Goal: Navigation & Orientation: Find specific page/section

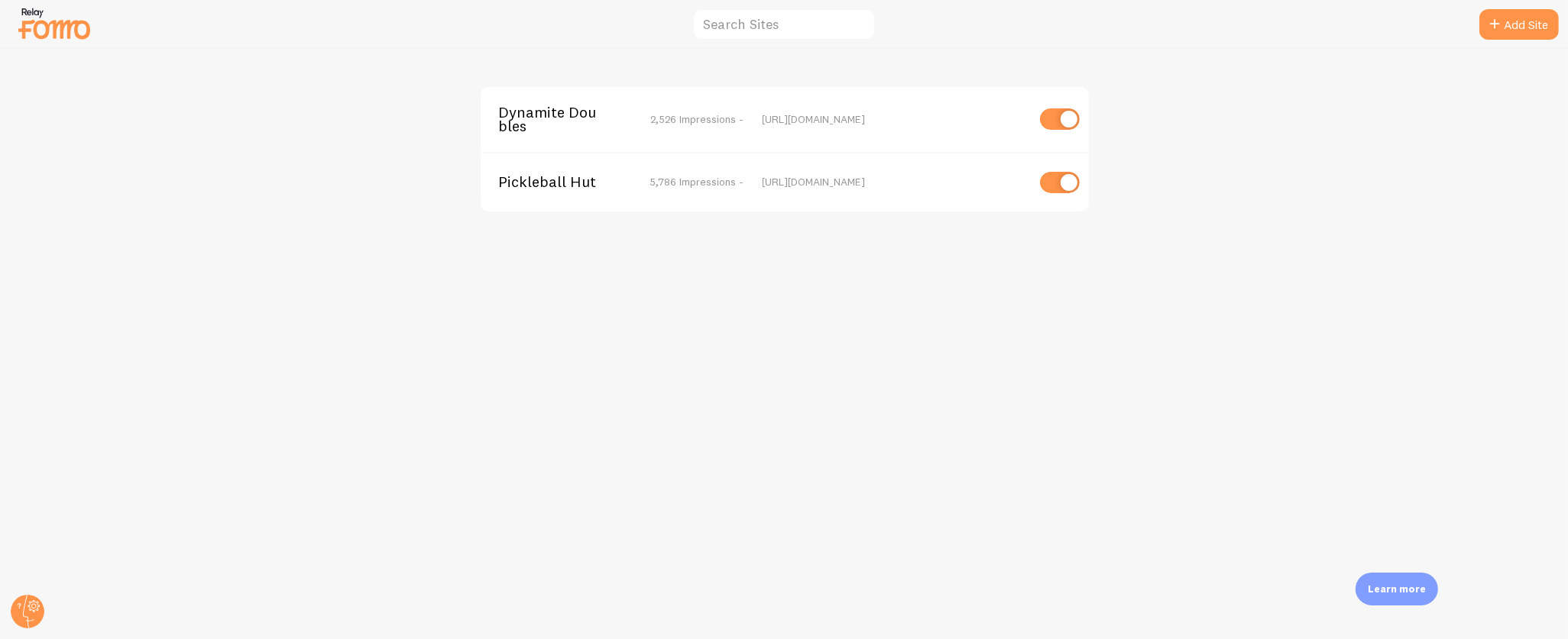
click at [547, 183] on span "Pickleball Hut" at bounding box center [560, 181] width 123 height 14
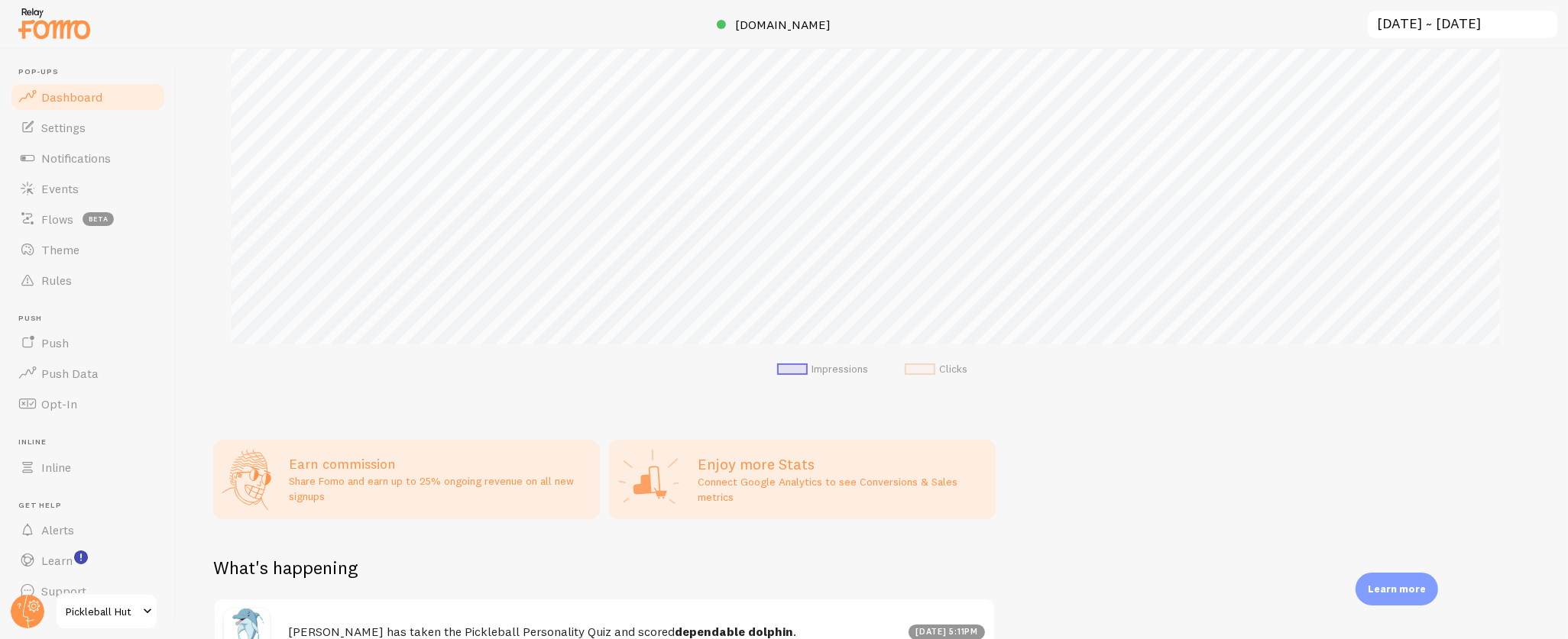
scroll to position [658, 0]
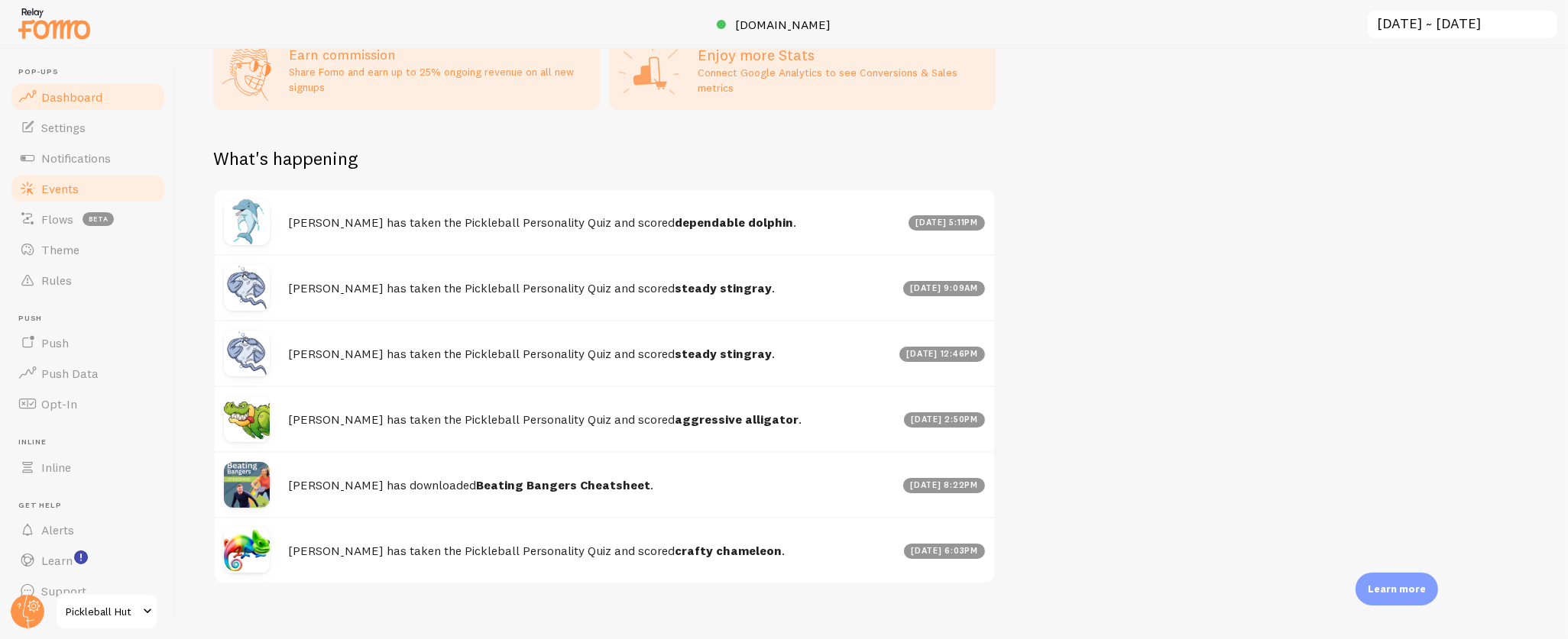
click at [56, 192] on span "Events" at bounding box center [60, 188] width 38 height 15
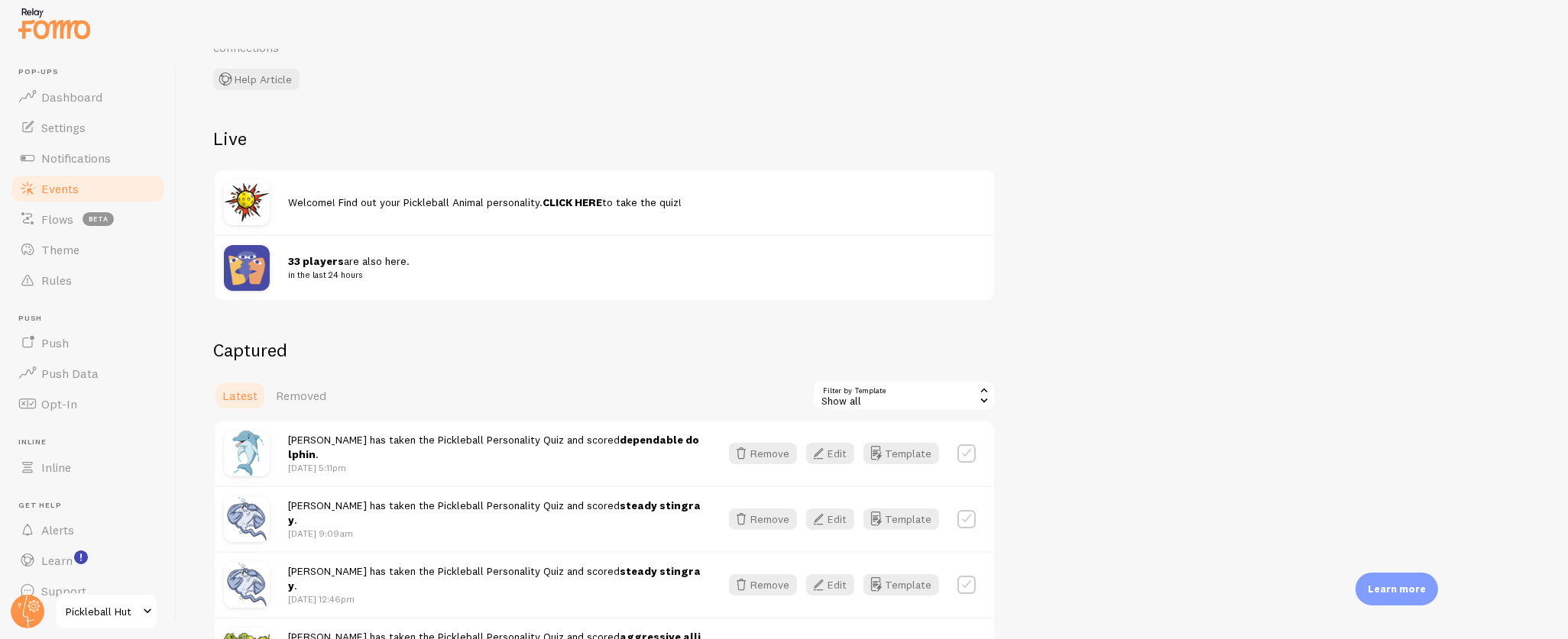
scroll to position [134, 0]
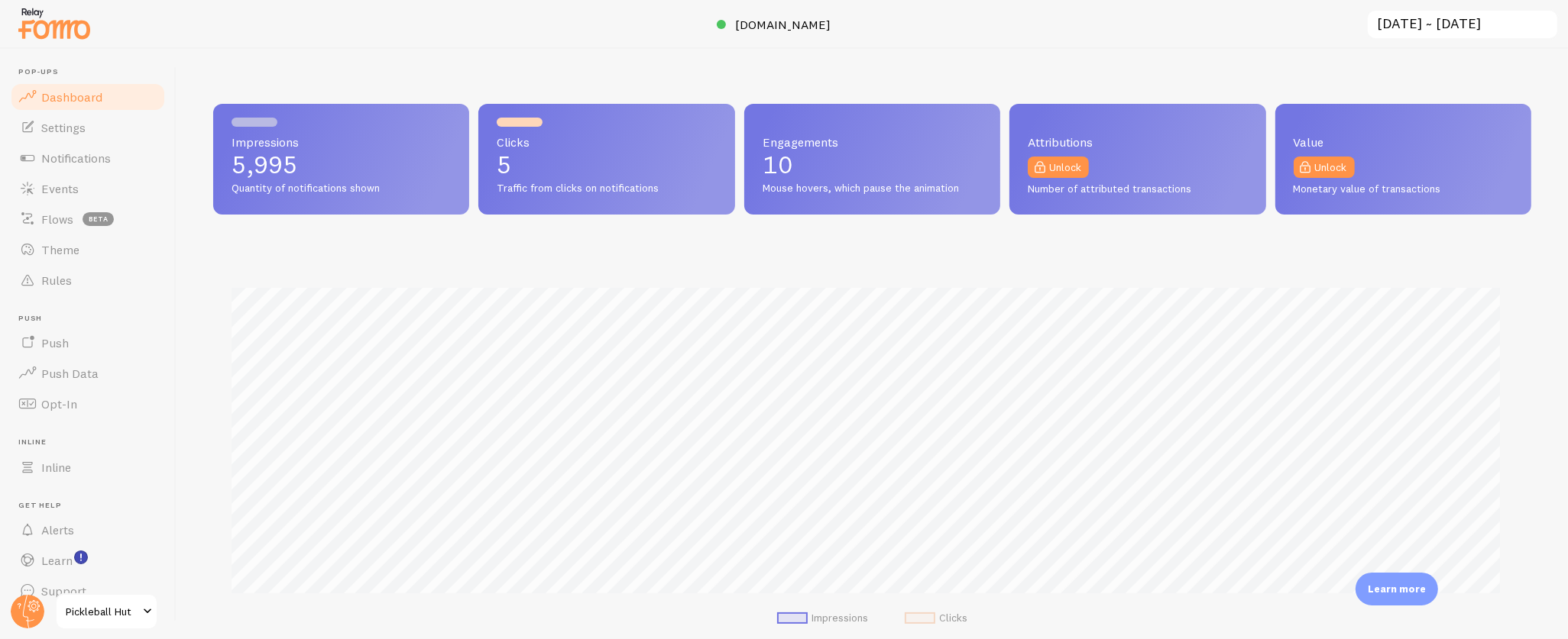
scroll to position [401, 1304]
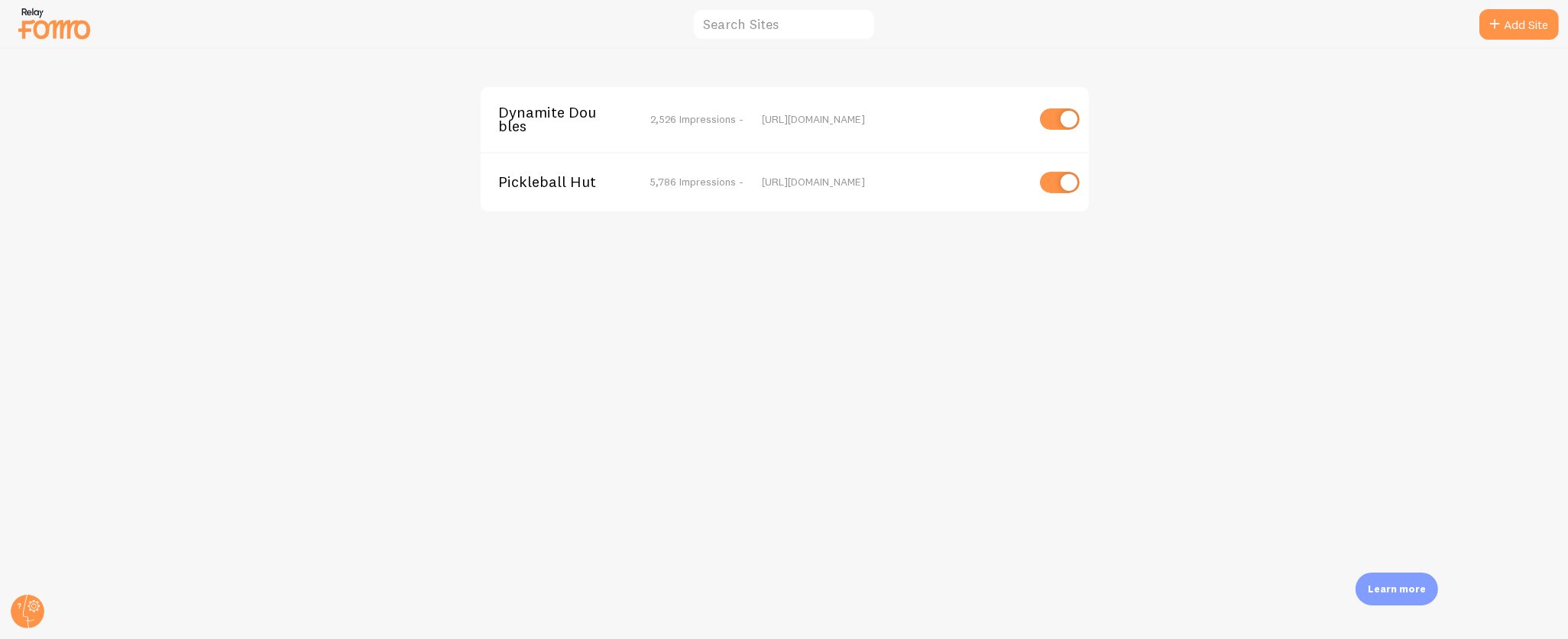
click at [557, 113] on span "Dynamite Doubles" at bounding box center [560, 119] width 123 height 28
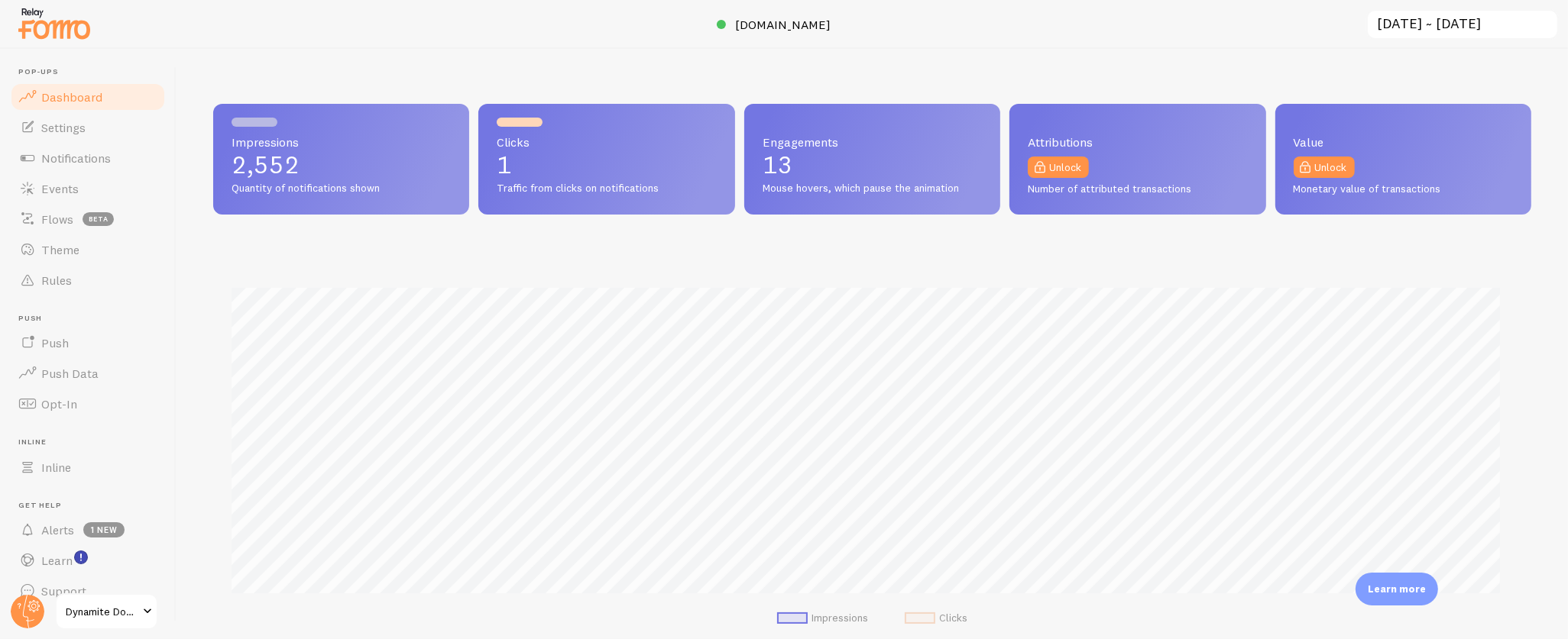
scroll to position [401, 1304]
click at [76, 183] on span "Events" at bounding box center [60, 188] width 38 height 15
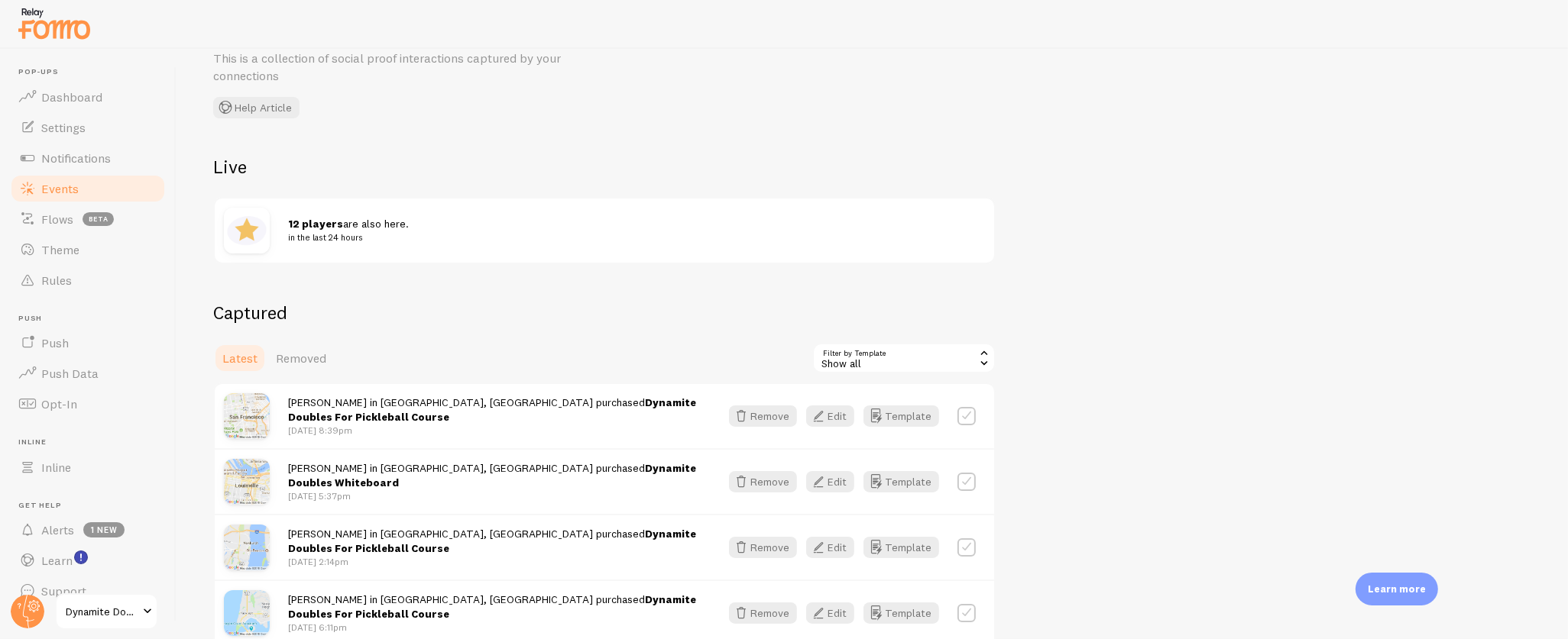
scroll to position [357, 0]
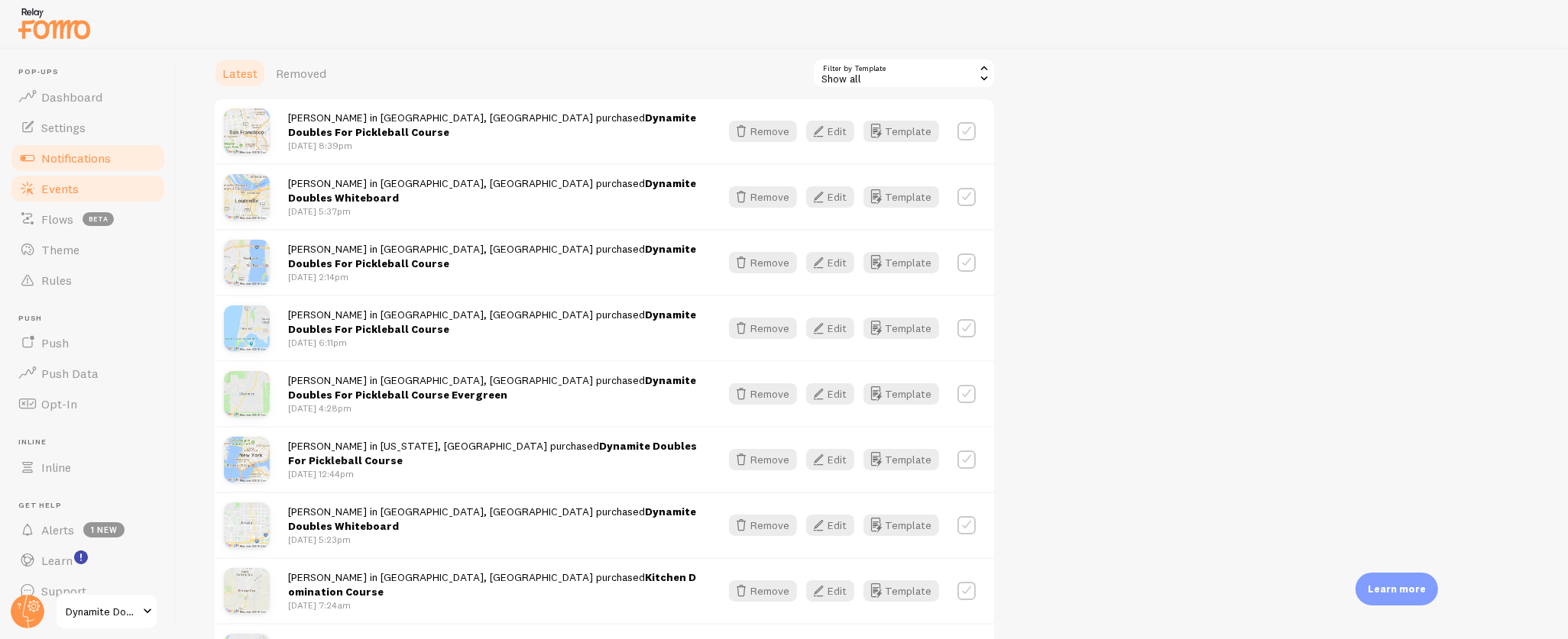
click at [83, 163] on span "Notifications" at bounding box center [76, 158] width 69 height 15
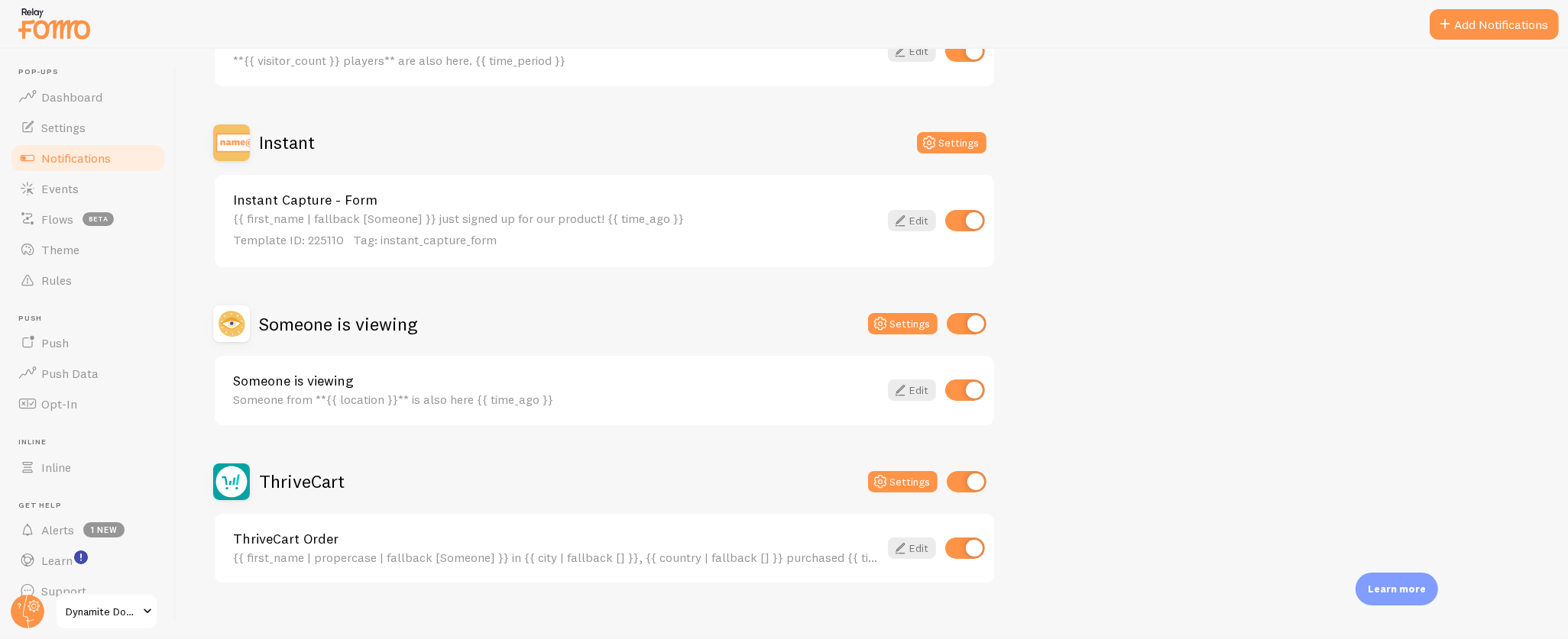
scroll to position [255, 0]
